Goal: Book appointment/travel/reservation

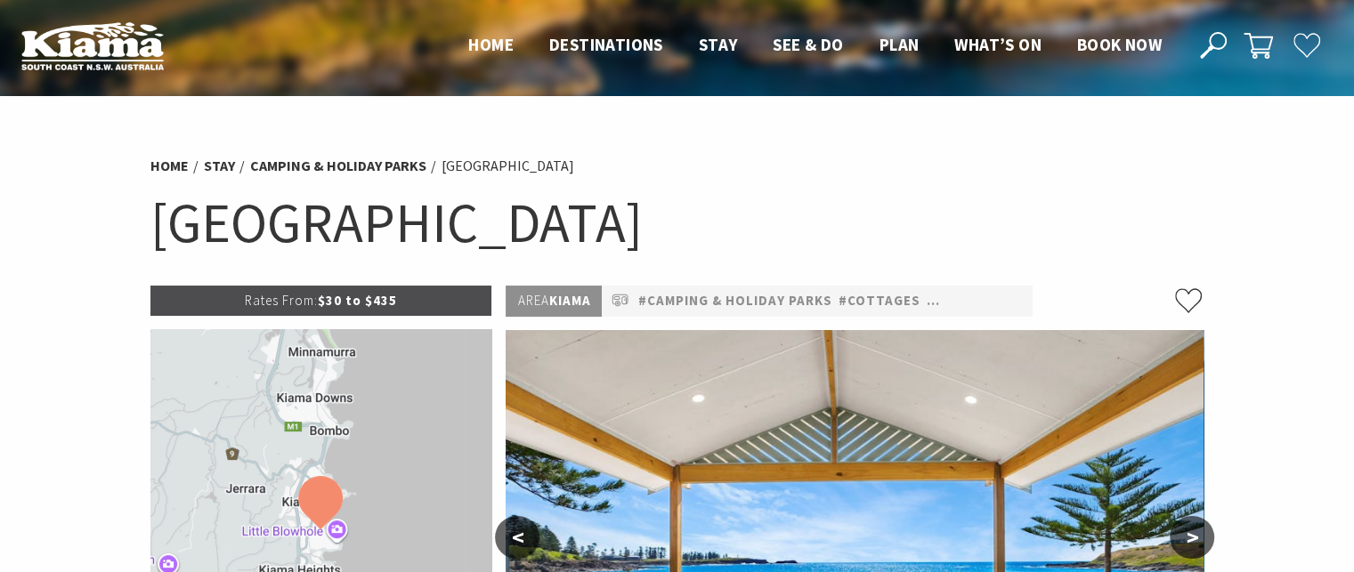
select select "3"
select select "2"
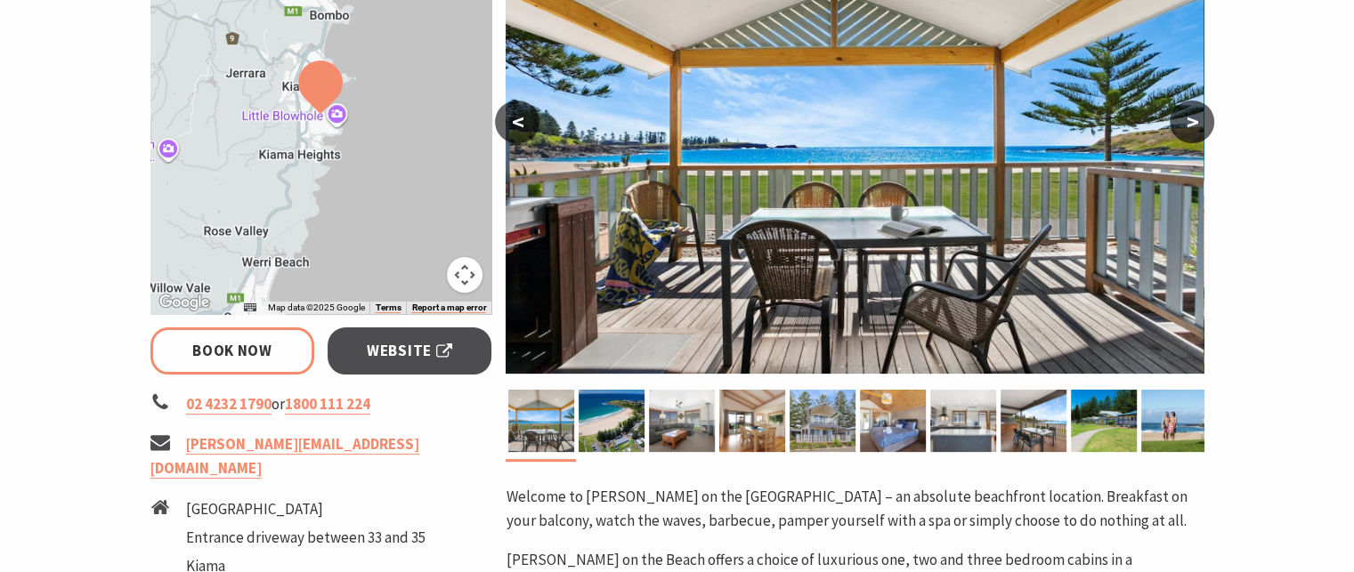
scroll to position [445, 0]
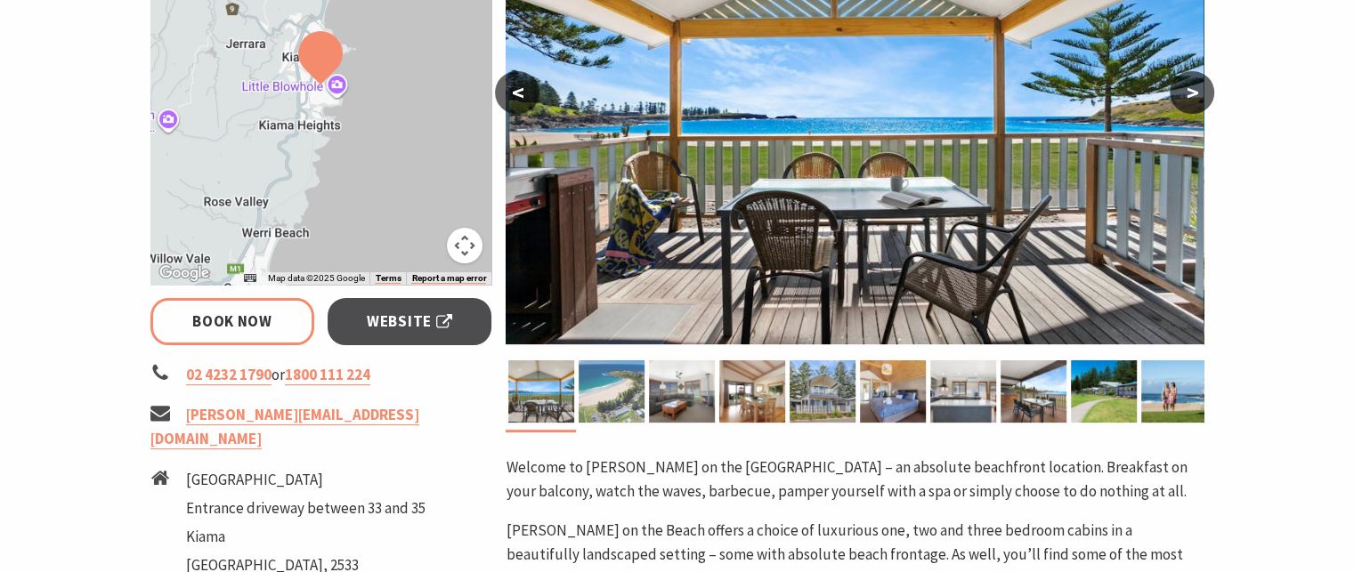
click at [577, 386] on div at bounding box center [857, 397] width 703 height 72
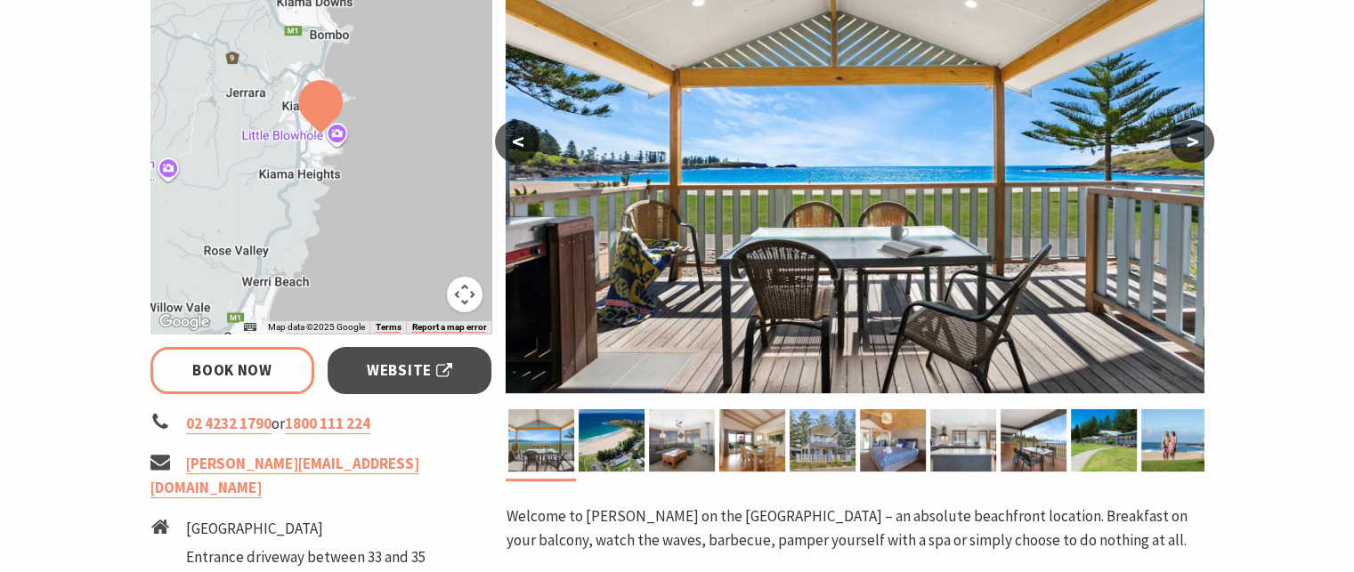
scroll to position [356, 0]
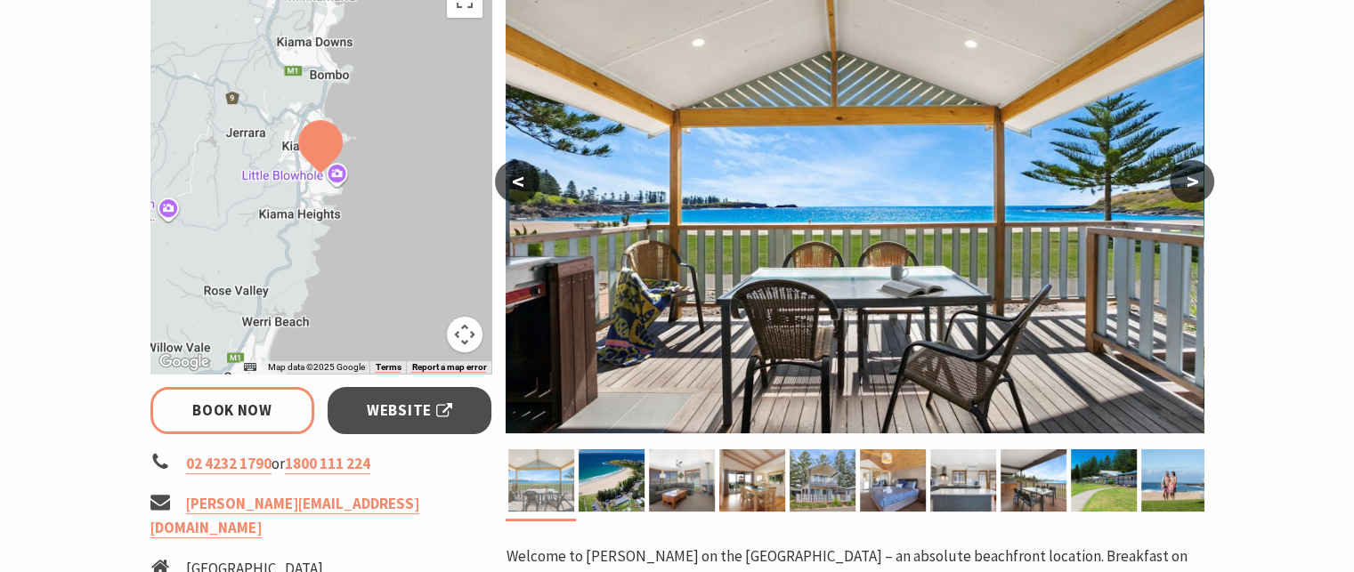
click at [551, 481] on img at bounding box center [541, 481] width 66 height 62
click at [598, 472] on img at bounding box center [612, 481] width 66 height 62
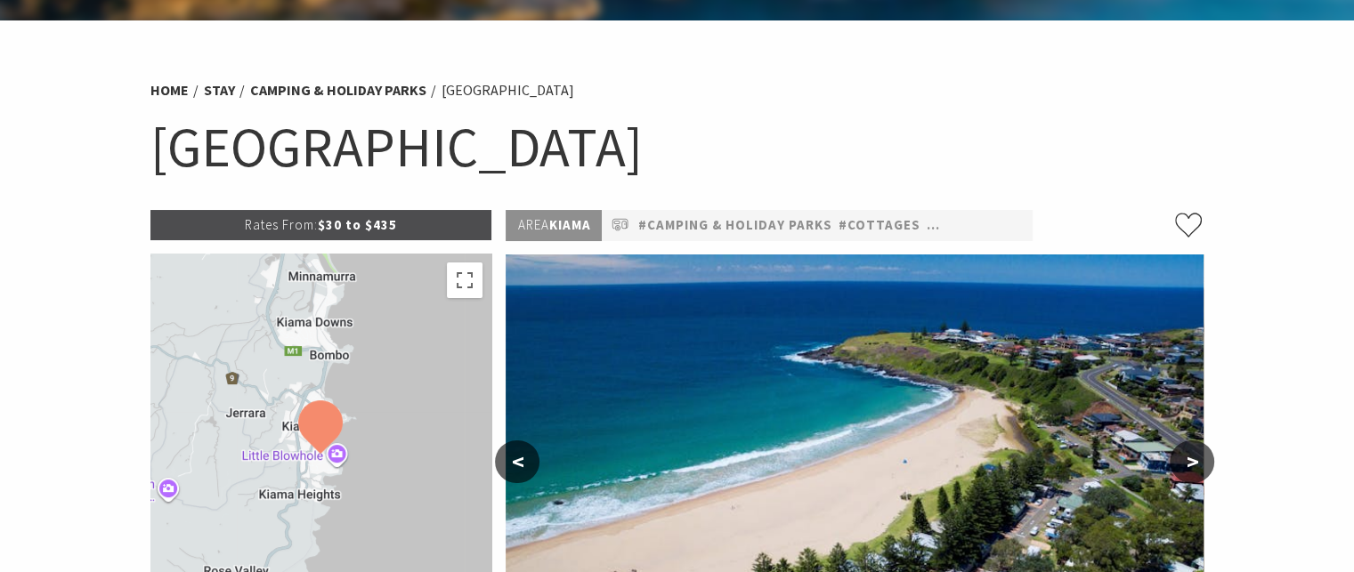
scroll to position [0, 0]
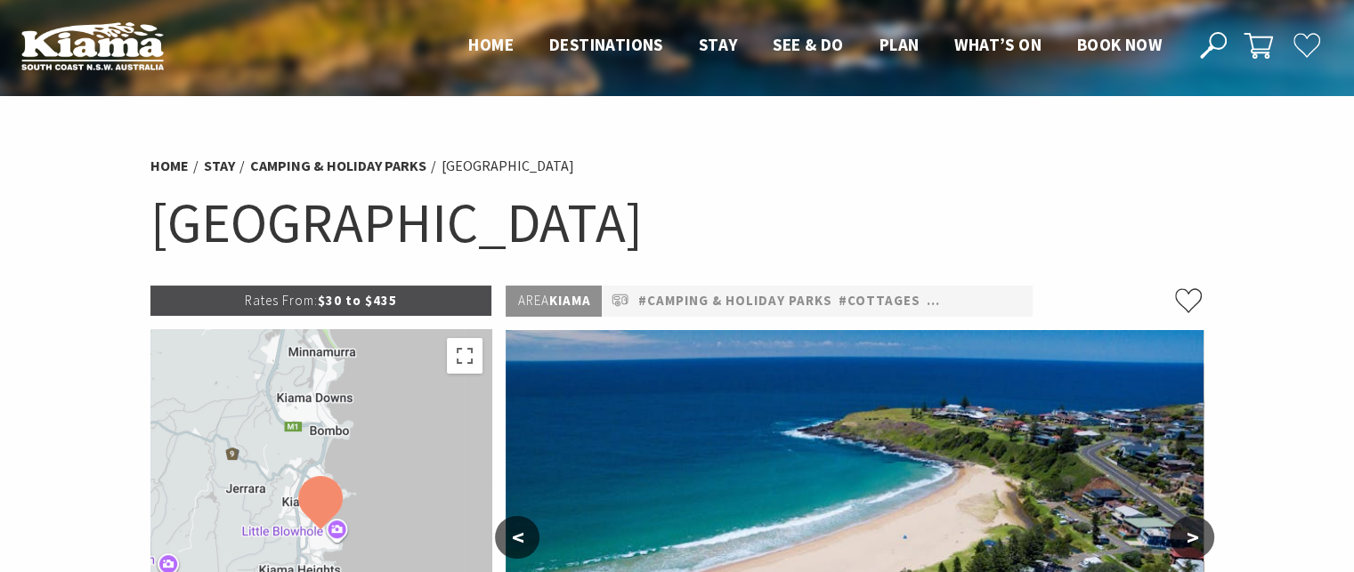
click at [962, 296] on link "#Pet Friendly" at bounding box center [977, 301] width 103 height 22
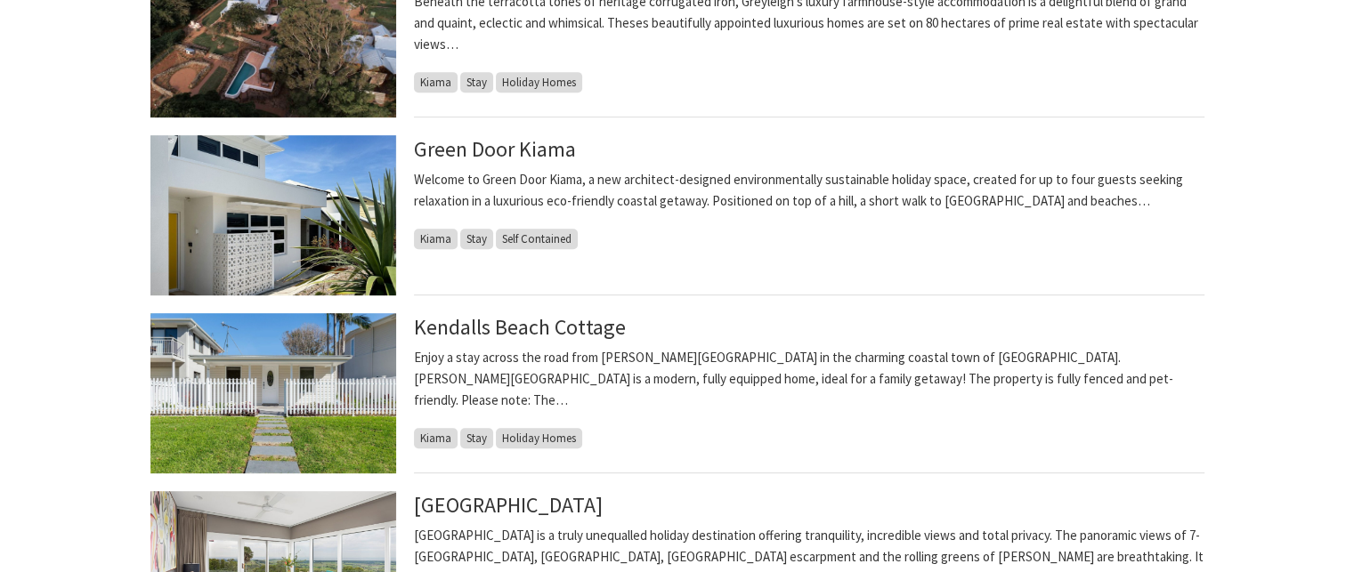
scroll to position [801, 0]
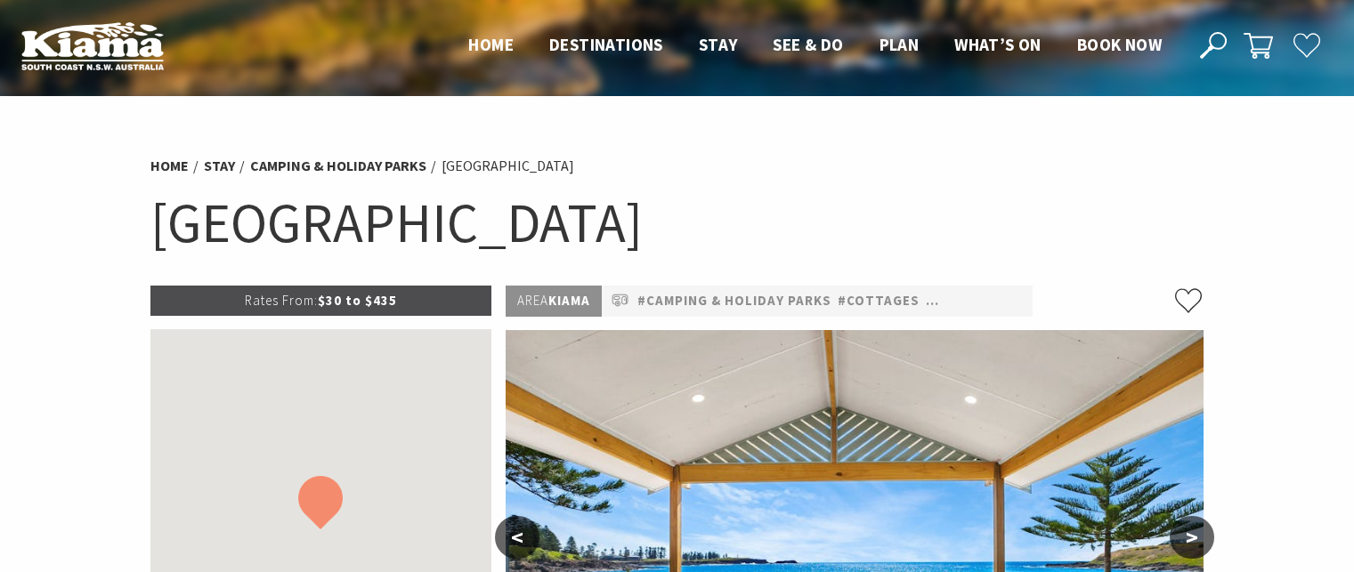
select select "3"
select select "2"
